Goal: Check status: Check status

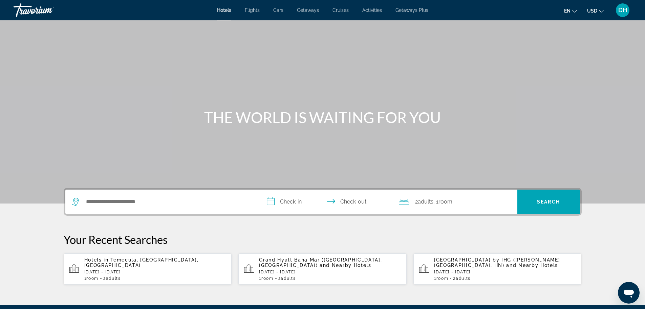
click at [636, 12] on div "Hotels Flights Cars Getaways Cruises Activities Getaways Plus Hotels Flights Ca…" at bounding box center [322, 10] width 645 height 18
click at [626, 9] on span "DH" at bounding box center [622, 10] width 9 height 7
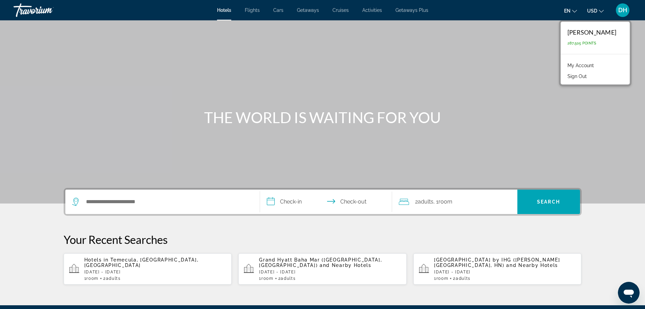
click at [593, 9] on span "USD" at bounding box center [592, 10] width 10 height 5
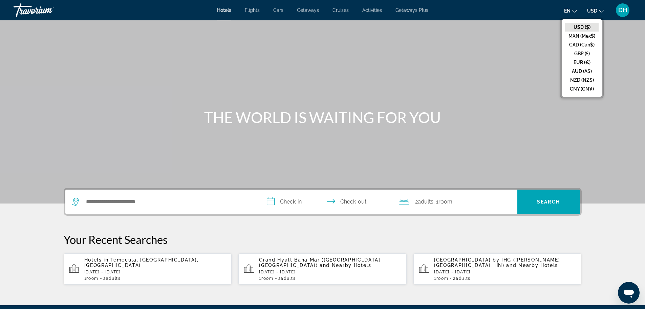
click at [573, 9] on icon "Change language" at bounding box center [574, 11] width 5 height 5
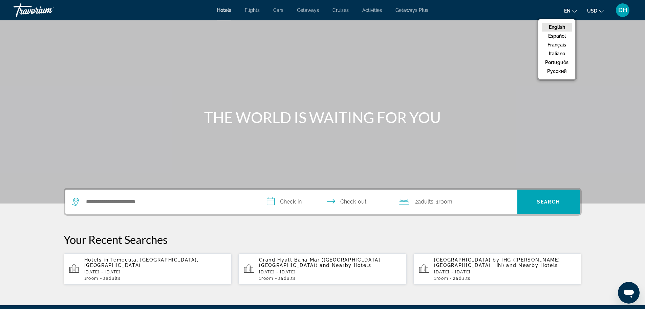
click at [621, 7] on span "DH" at bounding box center [622, 10] width 9 height 7
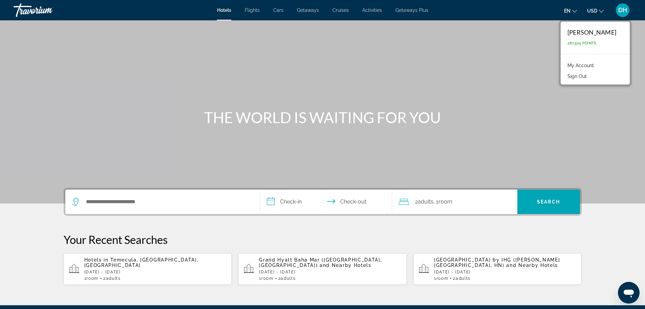
click at [597, 65] on link "My Account" at bounding box center [580, 65] width 33 height 9
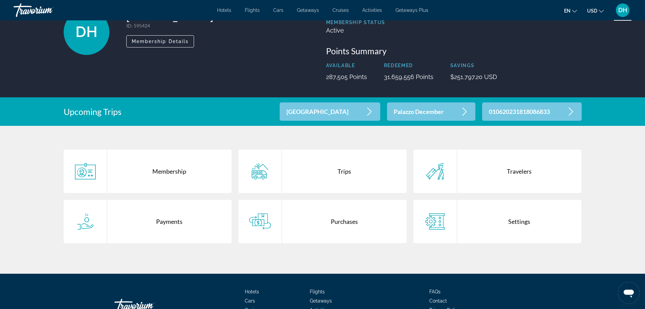
scroll to position [102, 0]
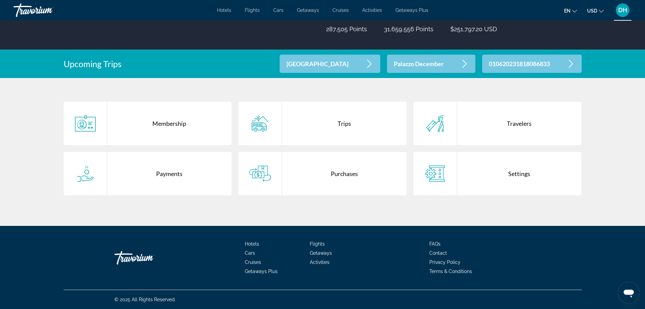
click at [300, 128] on div "Trips" at bounding box center [344, 123] width 125 height 43
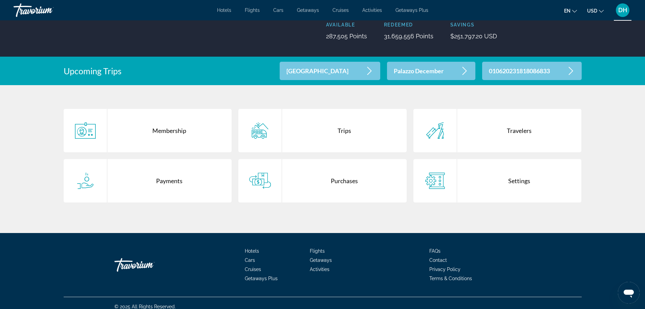
scroll to position [102, 0]
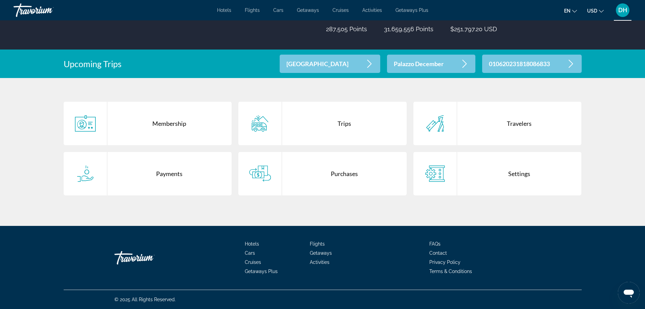
click at [321, 176] on div "Purchases" at bounding box center [344, 173] width 125 height 43
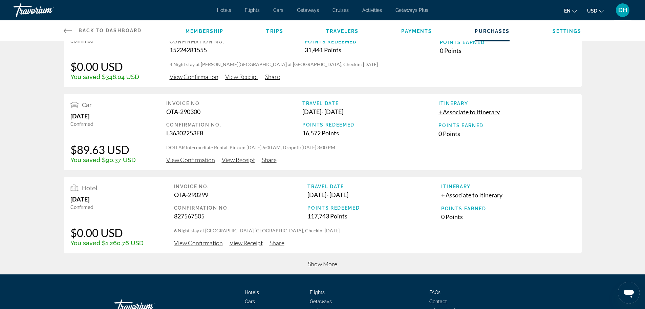
scroll to position [203, 0]
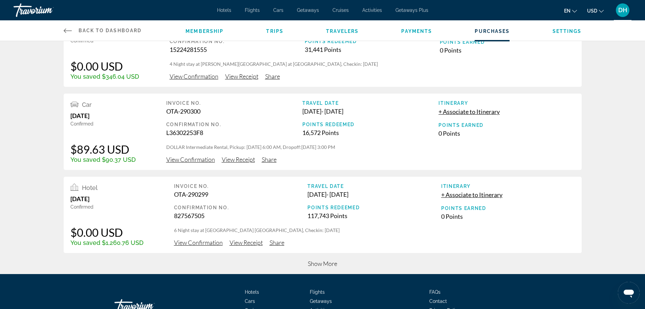
click at [329, 266] on span "Show More" at bounding box center [322, 262] width 29 height 7
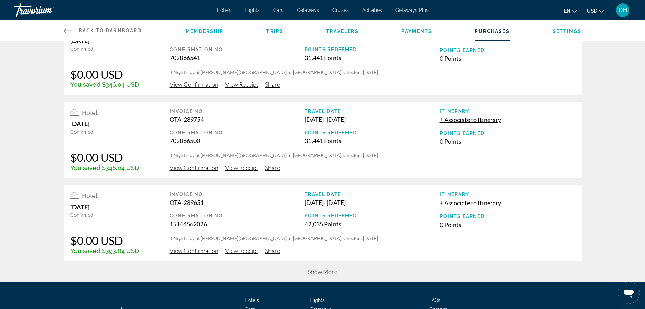
scroll to position [666, 0]
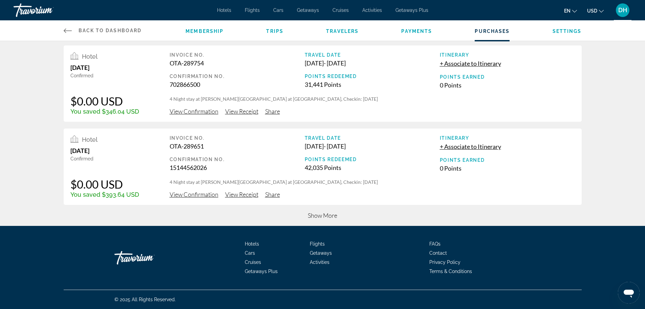
click at [339, 221] on div "Show More" at bounding box center [323, 218] width 518 height 14
click at [319, 218] on span "Show More" at bounding box center [322, 214] width 29 height 7
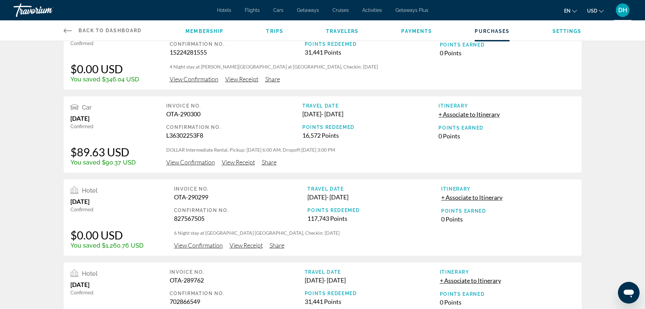
scroll to position [234, 0]
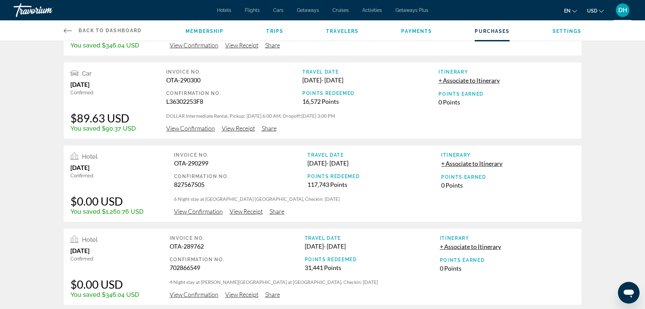
click at [194, 129] on span "View Confirmation" at bounding box center [190, 127] width 49 height 7
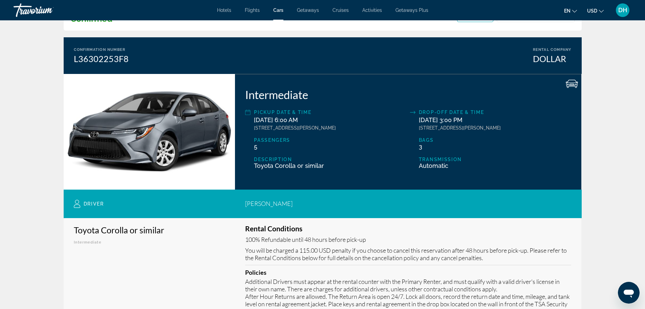
scroll to position [34, 0]
